Goal: Find specific page/section: Find specific page/section

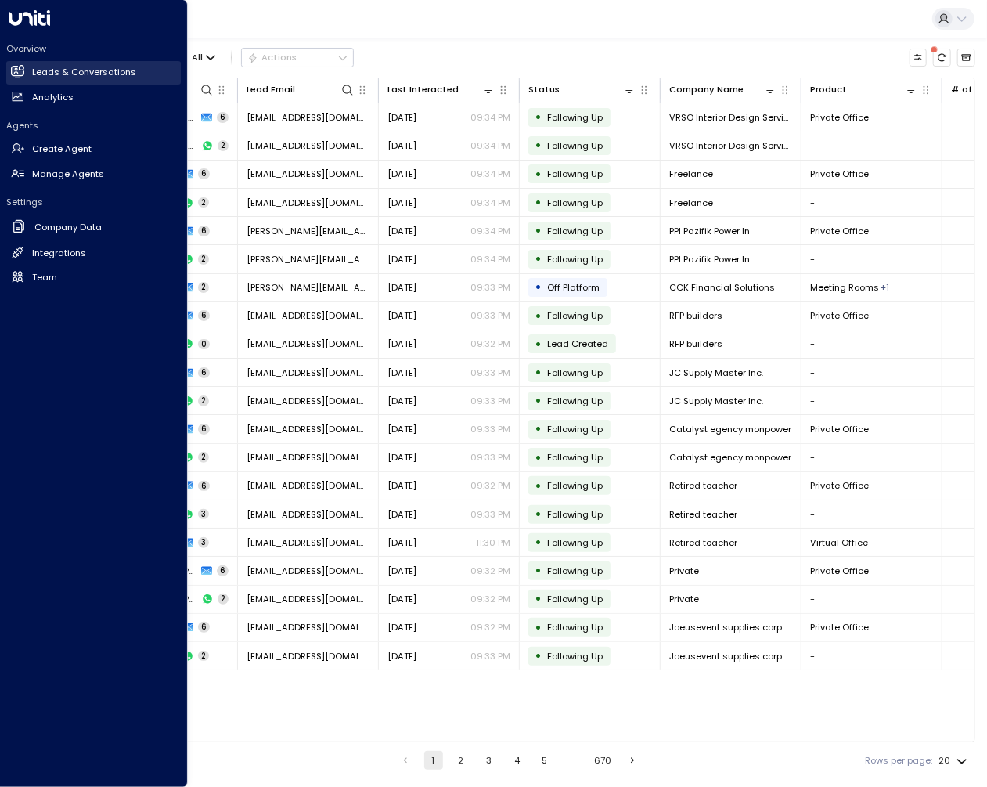
click at [35, 72] on h2 "Leads & Conversations" at bounding box center [84, 72] width 104 height 13
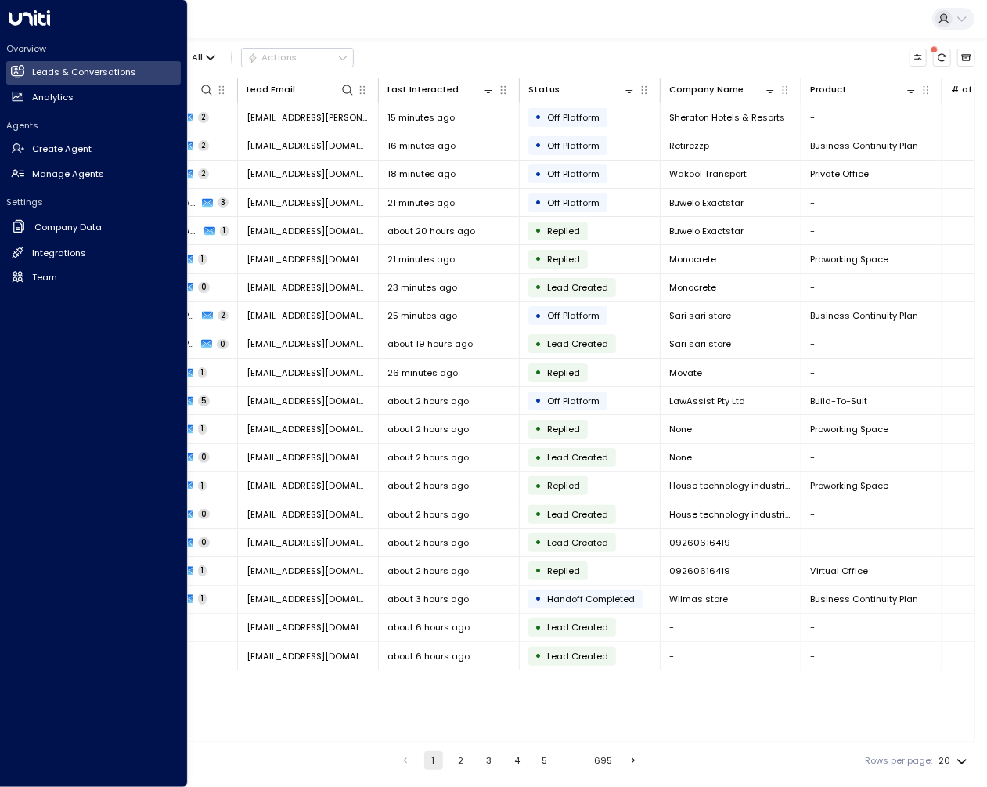
click at [22, 28] on div "Overview Leads & Conversations Leads & Conversations Analytics Analytics Agents…" at bounding box center [94, 393] width 188 height 787
click at [33, 19] on icon at bounding box center [29, 18] width 41 height 16
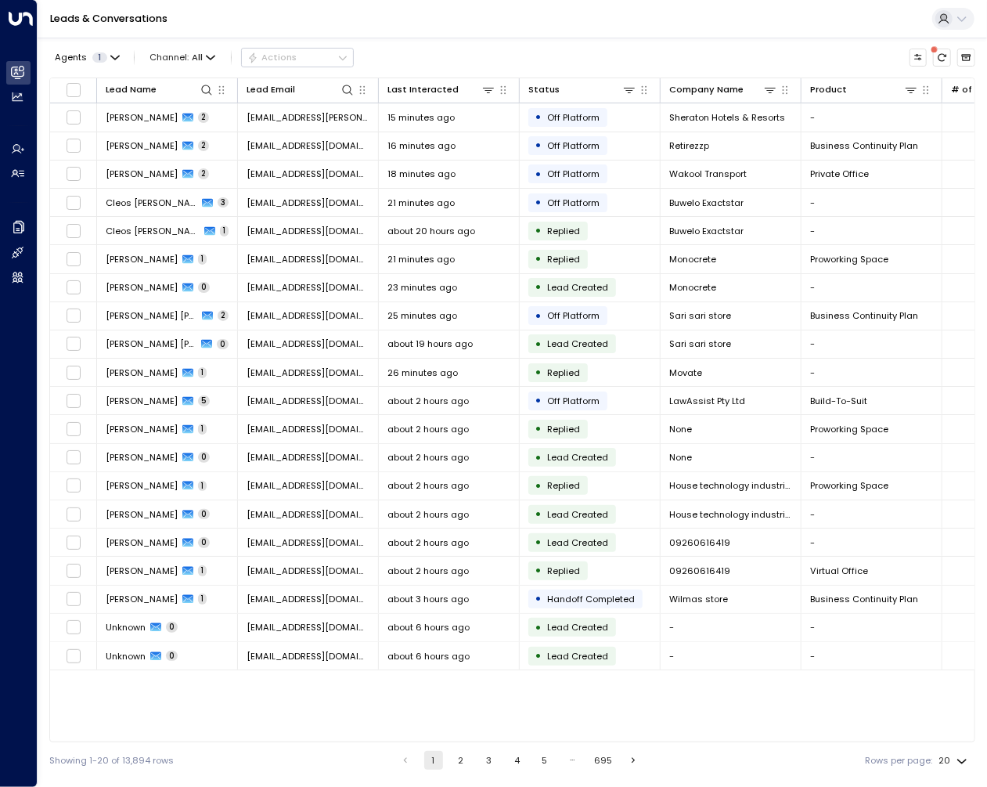
click at [304, 13] on div "Leads & Conversations" at bounding box center [513, 19] width 950 height 38
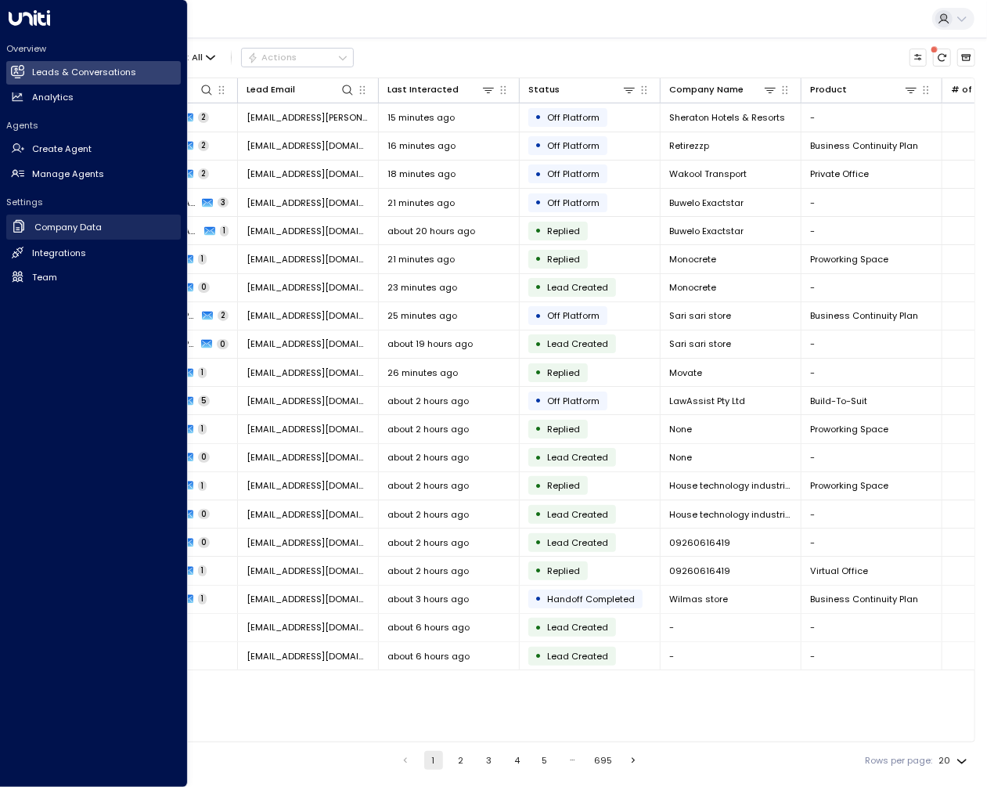
click at [44, 238] on link "Company Data Company Data" at bounding box center [93, 228] width 175 height 26
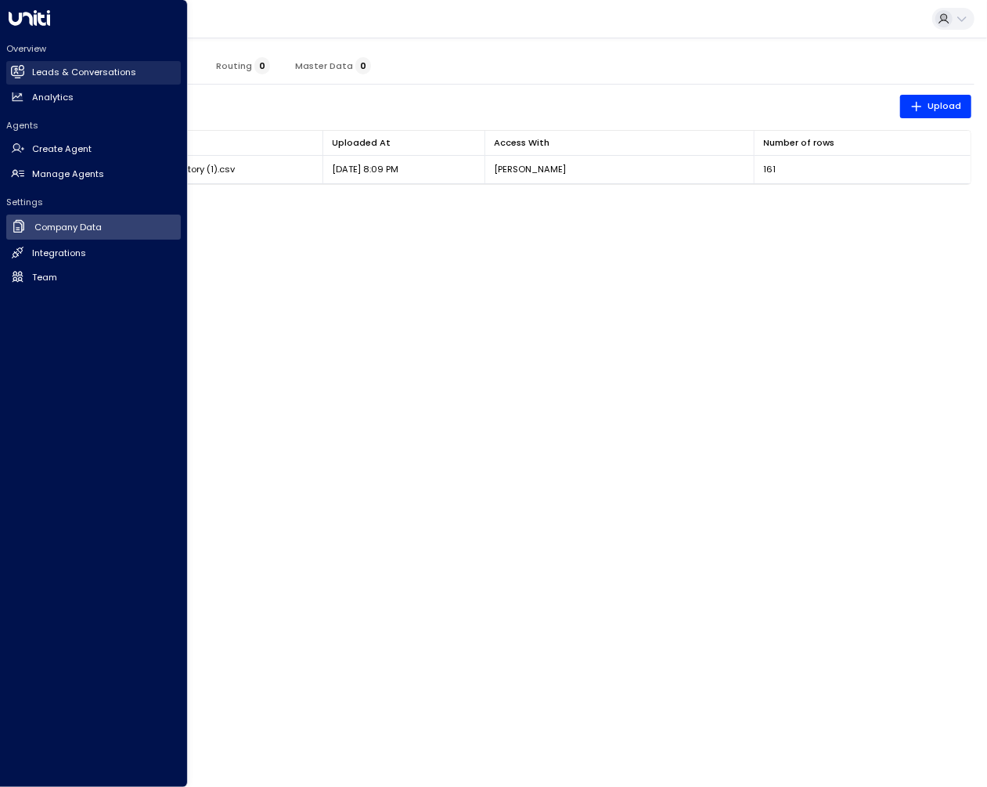
click at [20, 67] on icon at bounding box center [17, 71] width 13 height 13
